Goal: Transaction & Acquisition: Purchase product/service

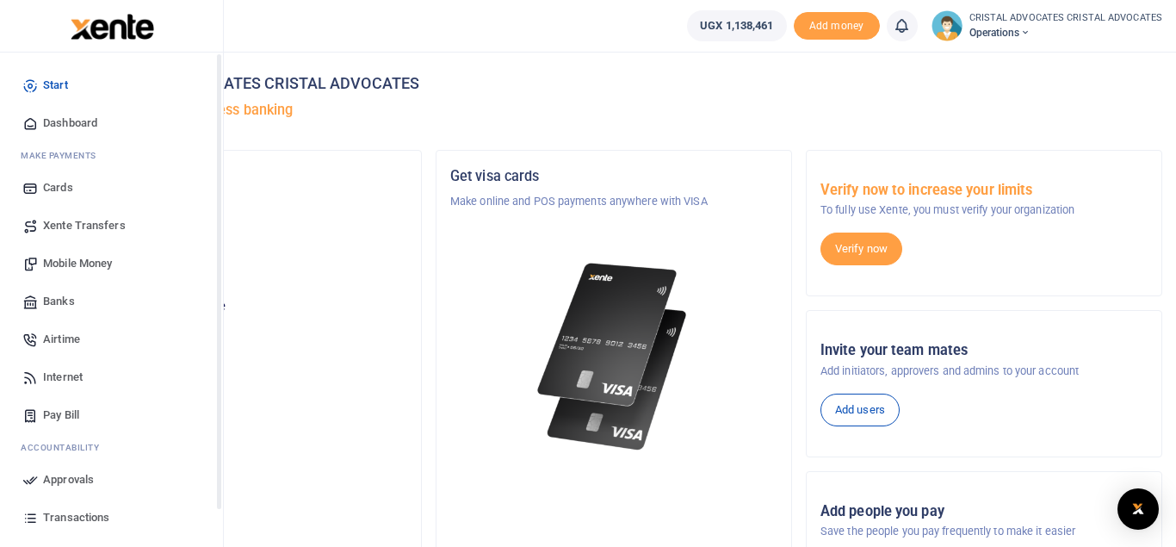
click at [78, 264] on span "Mobile Money" at bounding box center [77, 263] width 69 height 17
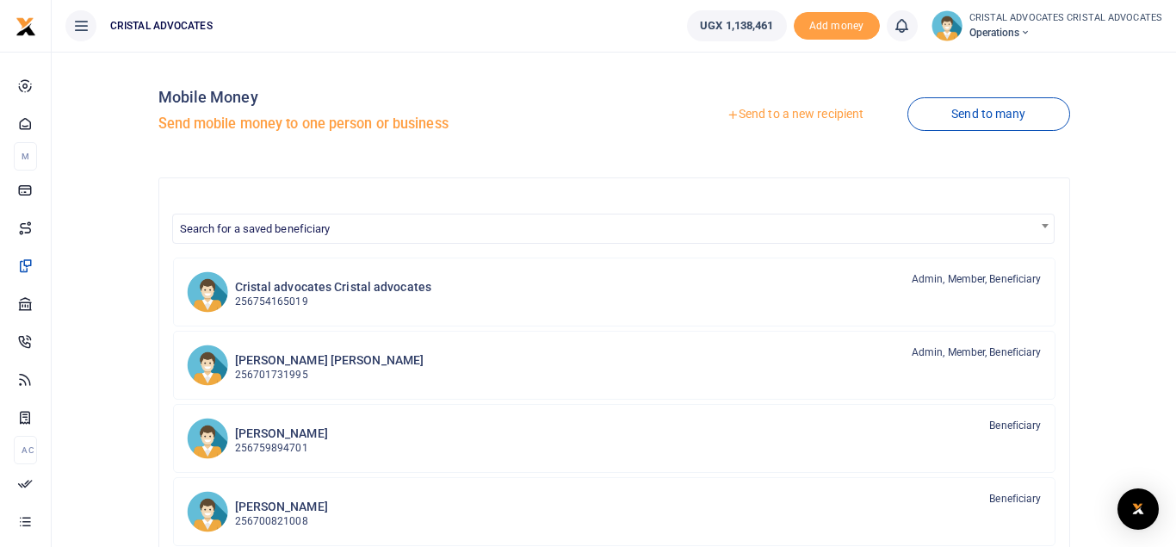
click at [788, 115] on link "Send to a new recipient" at bounding box center [795, 114] width 225 height 31
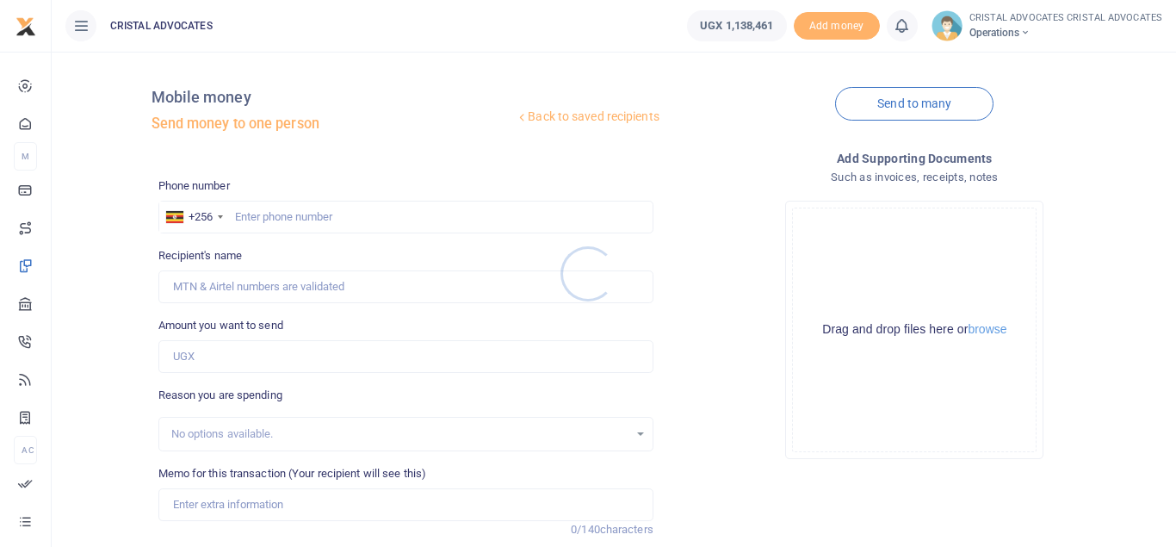
click at [336, 214] on div at bounding box center [588, 273] width 1176 height 547
click at [313, 212] on input "text" at bounding box center [405, 217] width 495 height 33
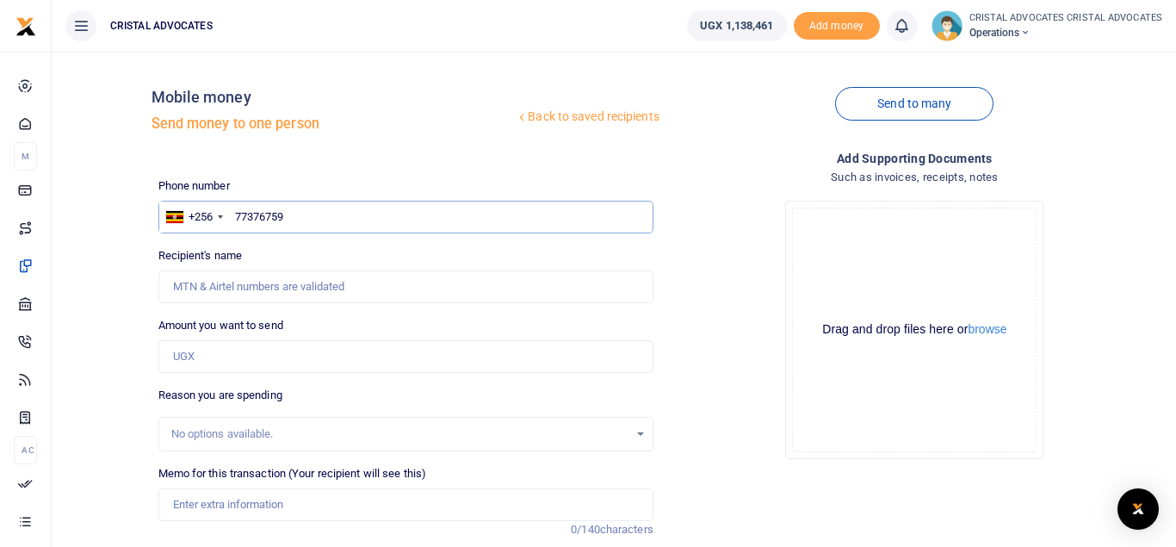
type input "773767592"
type input "Simon Peter Senkungu"
type input "773767592"
click at [208, 356] on input "Amount you want to send" at bounding box center [405, 356] width 495 height 33
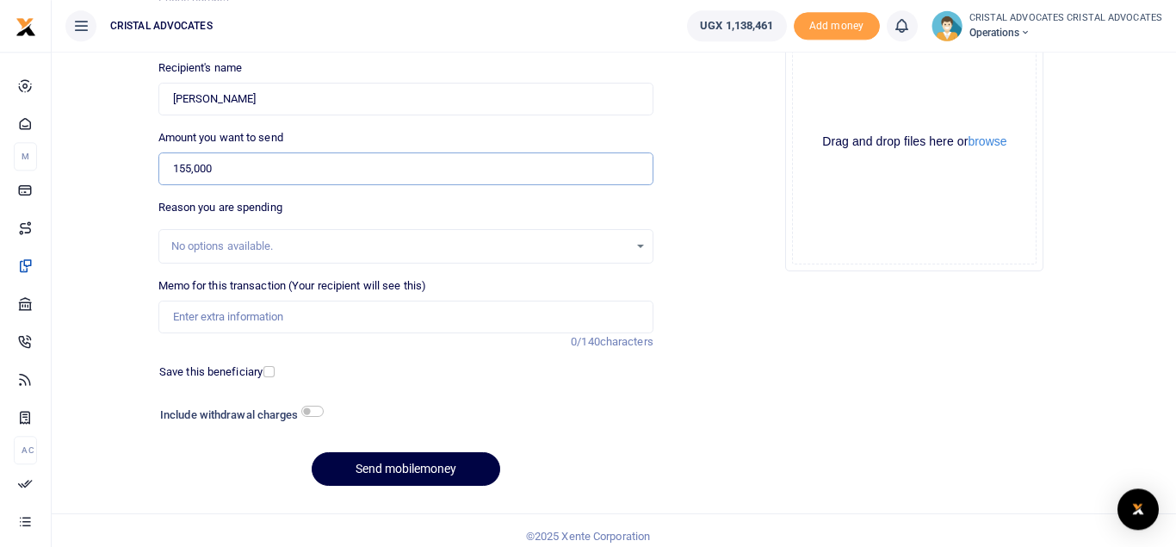
scroll to position [199, 0]
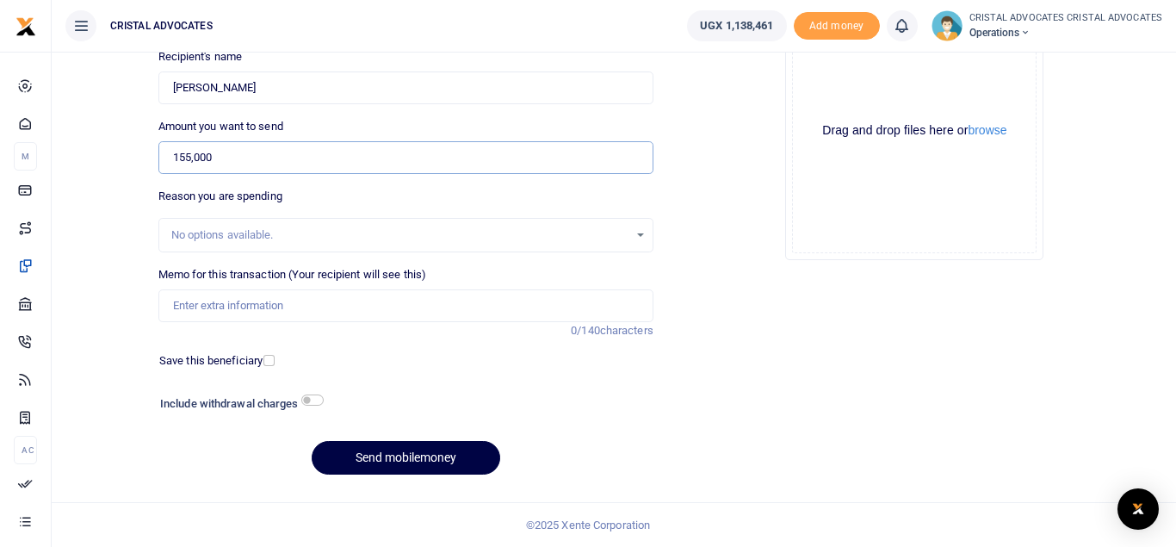
type input "155,000"
click at [280, 300] on input "Memo for this transaction (Your recipient will see this)" at bounding box center [405, 305] width 495 height 33
paste input "Obtaining CDRs and SMS data for the last 6 months"
type input "Obtaining CDRs and SMS data for the last 6 months"
click at [375, 455] on button "Send mobilemoney" at bounding box center [406, 458] width 189 height 34
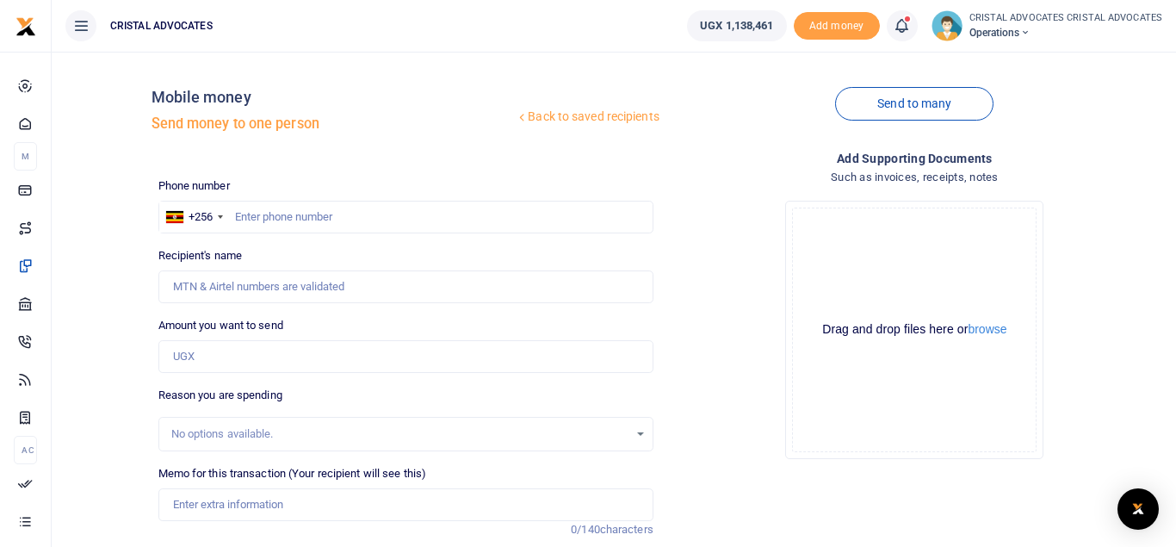
click at [910, 28] on icon at bounding box center [901, 25] width 17 height 19
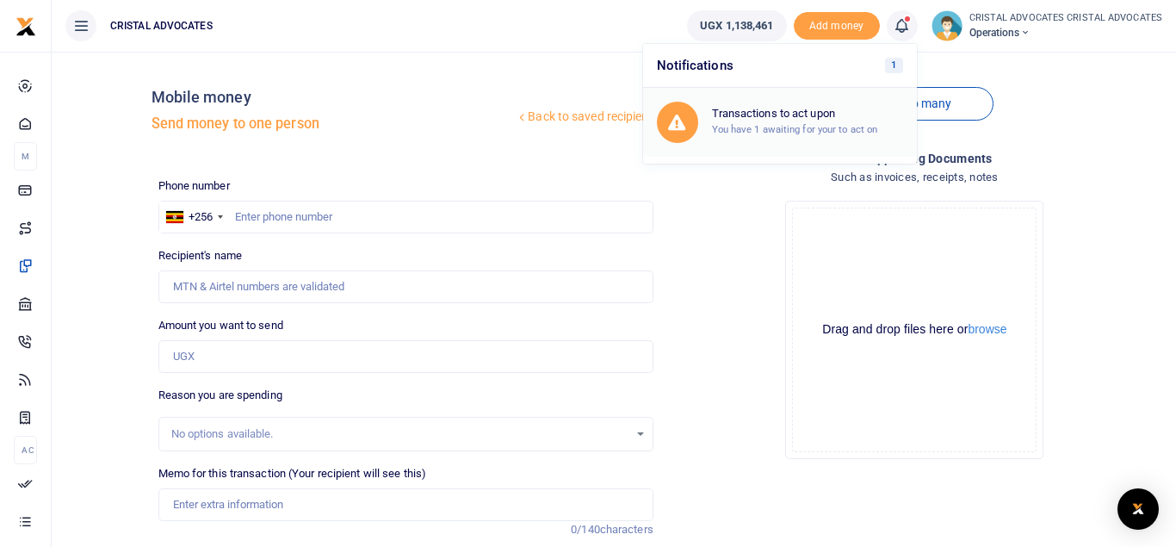
click at [794, 117] on h6 "Transactions to act upon" at bounding box center [807, 114] width 191 height 14
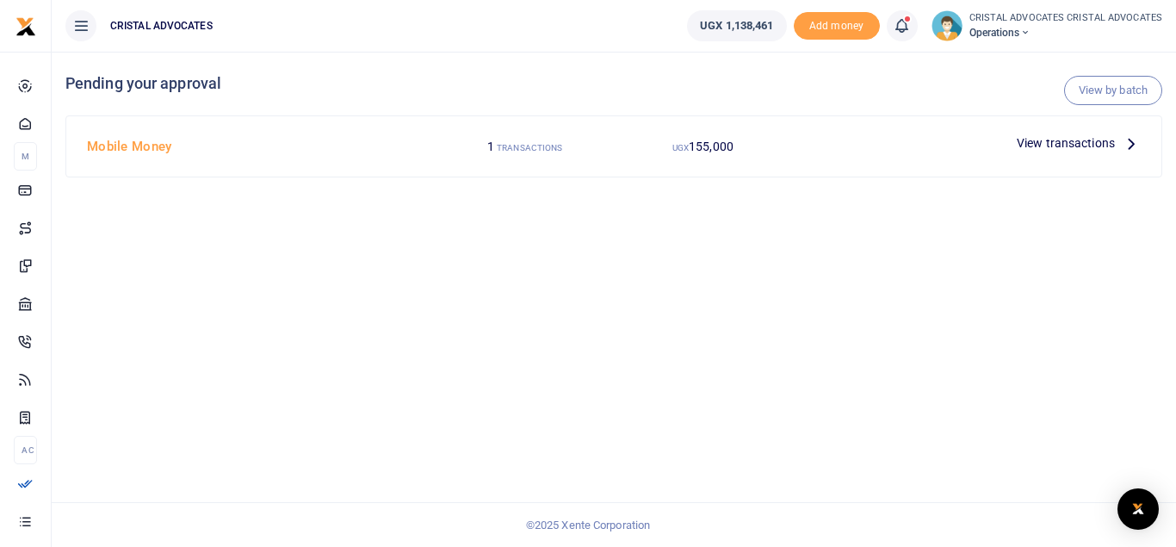
click at [1026, 145] on span "View transactions" at bounding box center [1066, 142] width 98 height 19
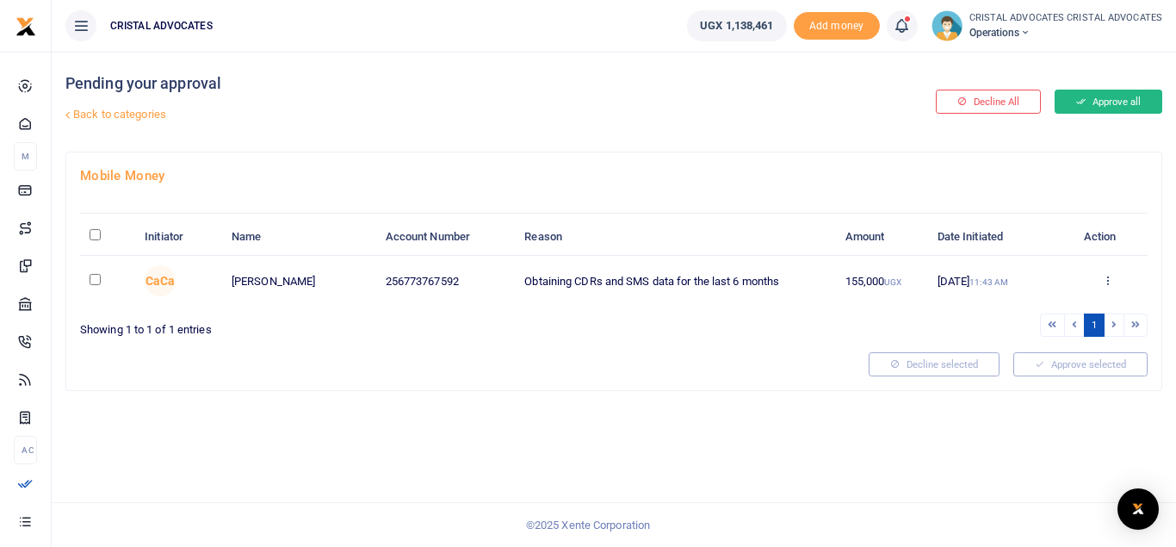
click at [1111, 96] on button "Approve all" at bounding box center [1109, 102] width 108 height 24
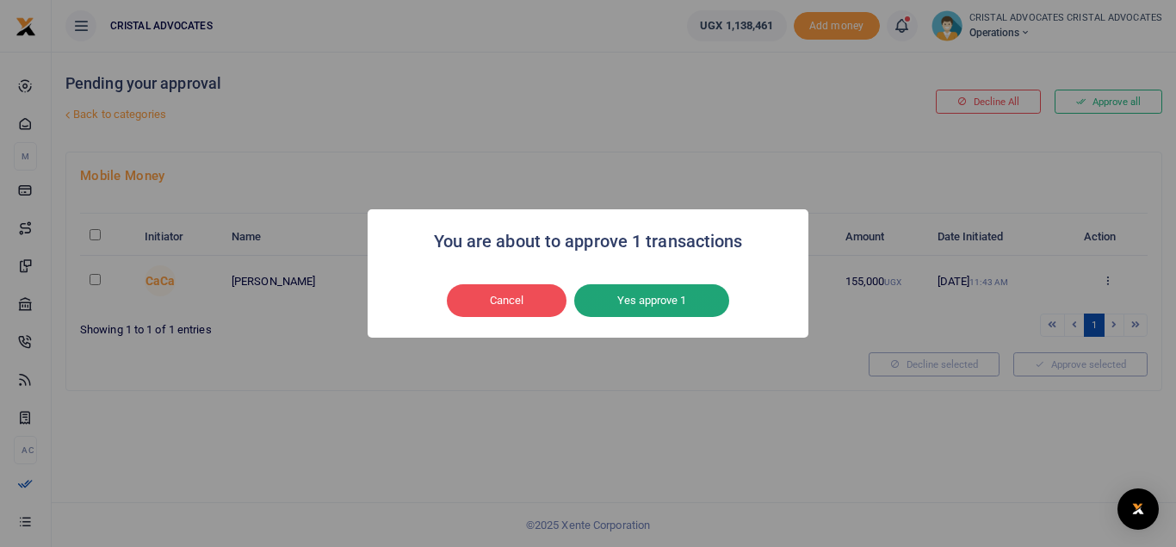
click at [646, 301] on button "Yes approve 1" at bounding box center [651, 300] width 155 height 33
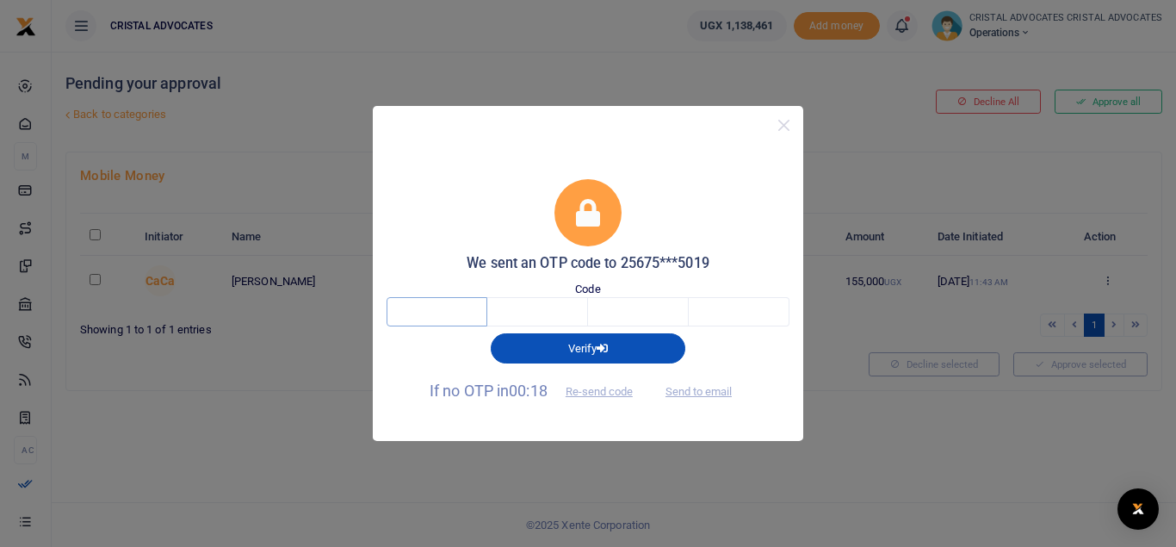
click at [446, 313] on input "text" at bounding box center [437, 311] width 101 height 29
type input "5"
type input "7"
type input "8"
type input "5"
